Goal: Information Seeking & Learning: Learn about a topic

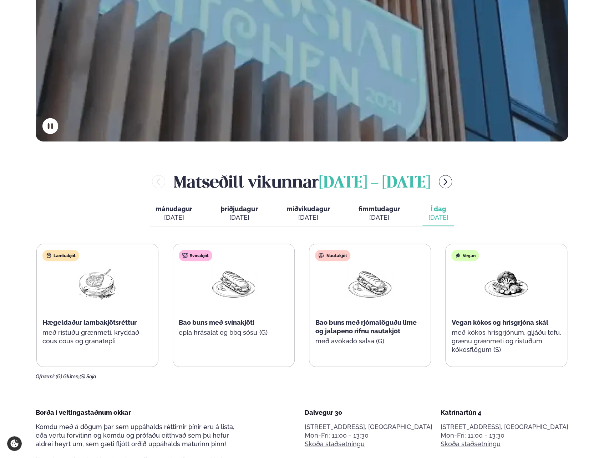
scroll to position [286, 0]
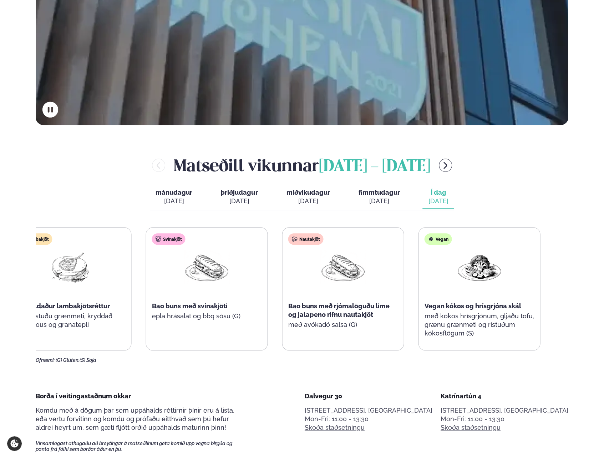
click at [420, 287] on div "Vegan Vegan kókos og hrísgrjóna skál með kókos hrísgrjónum, gljáðu tofu, grænu …" at bounding box center [479, 288] width 121 height 123
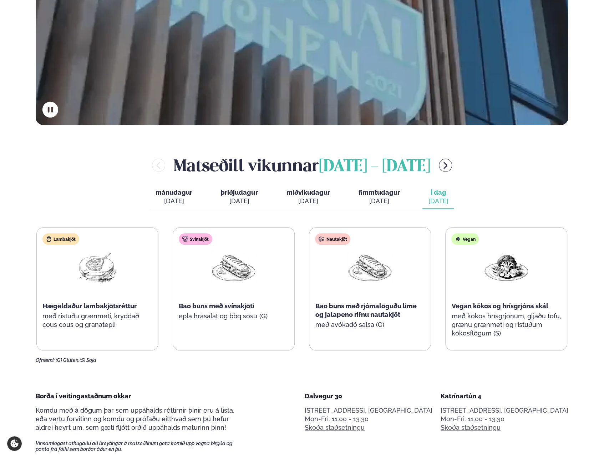
click at [324, 233] on div "Nautakjöt" at bounding box center [332, 238] width 35 height 11
click at [452, 163] on button "menu-btn-right" at bounding box center [445, 164] width 13 height 13
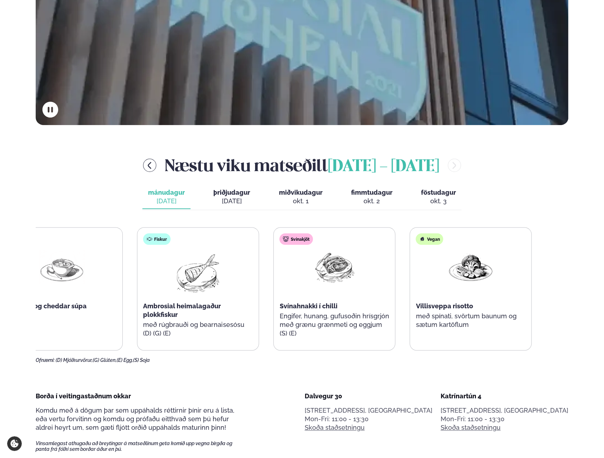
click at [123, 227] on div "Súpa Brokkolí og cheddar súpa (D) Fiskur Ambrosial heimalagaður plokkfiskur með…" at bounding box center [266, 288] width 531 height 123
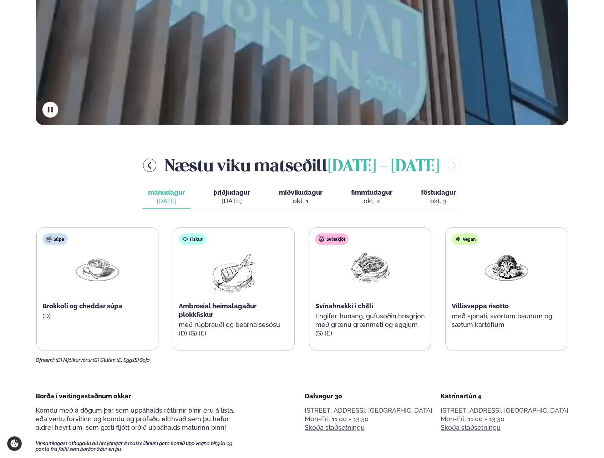
click at [236, 193] on span "þriðjudagur" at bounding box center [231, 191] width 37 height 7
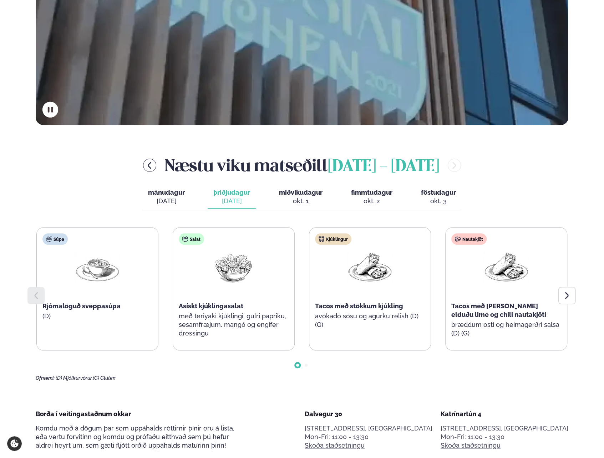
click at [300, 195] on span "miðvikudagur" at bounding box center [301, 191] width 44 height 7
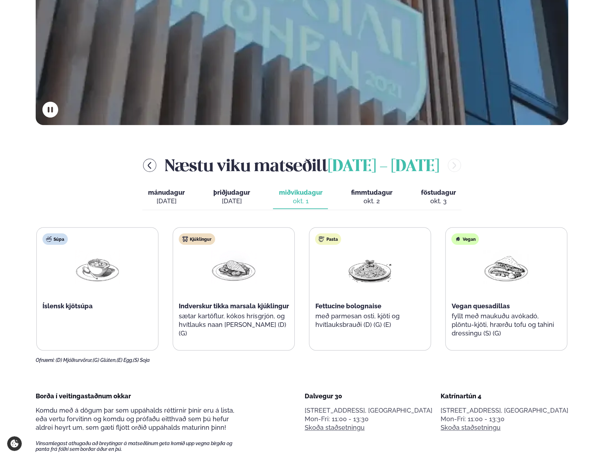
click at [380, 199] on div "okt. 2" at bounding box center [371, 201] width 41 height 9
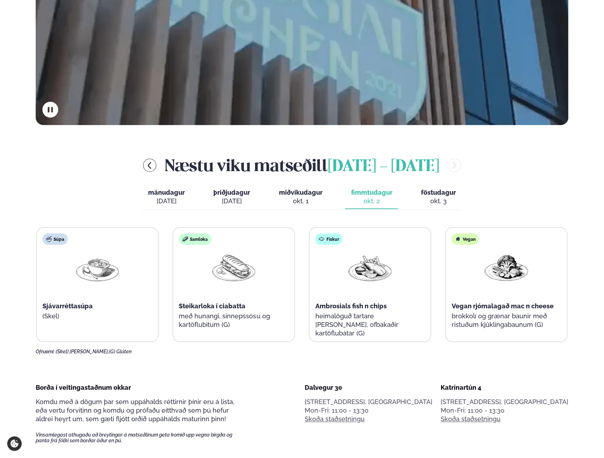
click at [444, 202] on div "okt. 3" at bounding box center [438, 201] width 35 height 9
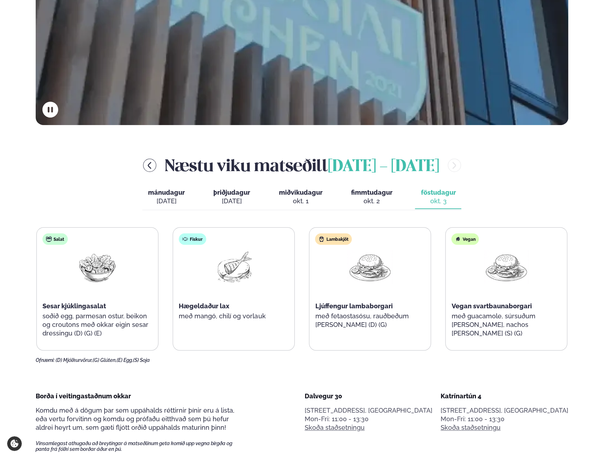
click at [111, 172] on div "Næstu [PERSON_NAME] matseðill [DATE] - [DATE]" at bounding box center [302, 164] width 533 height 23
click at [145, 167] on icon "menu-btn-left" at bounding box center [149, 165] width 9 height 9
